Goal: Download file/media

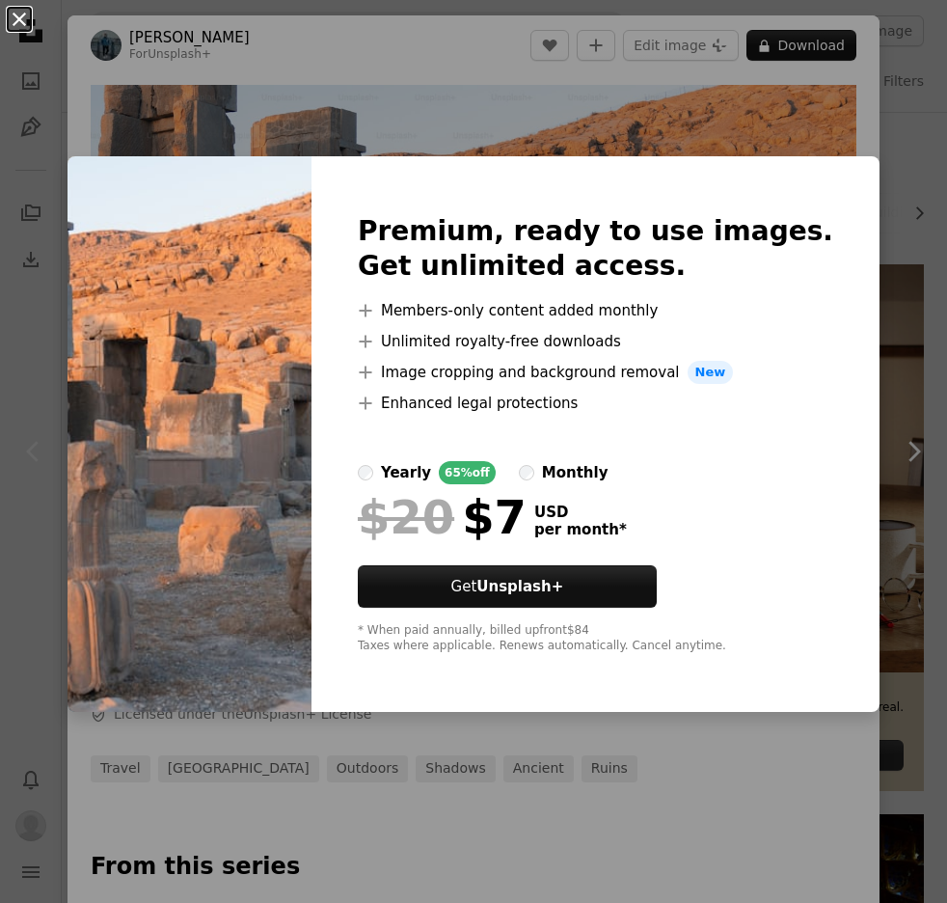
click at [21, 23] on button "An X shape" at bounding box center [19, 19] width 23 height 23
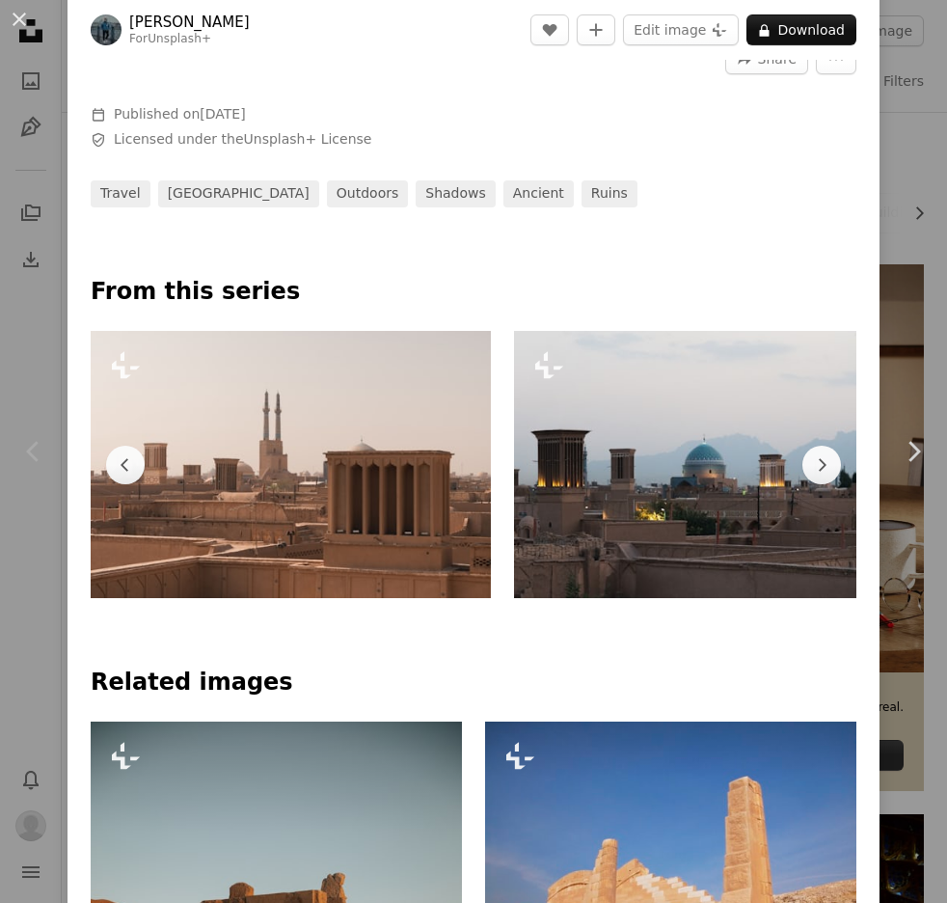
scroll to position [587, 0]
